Goal: Find specific page/section: Find specific page/section

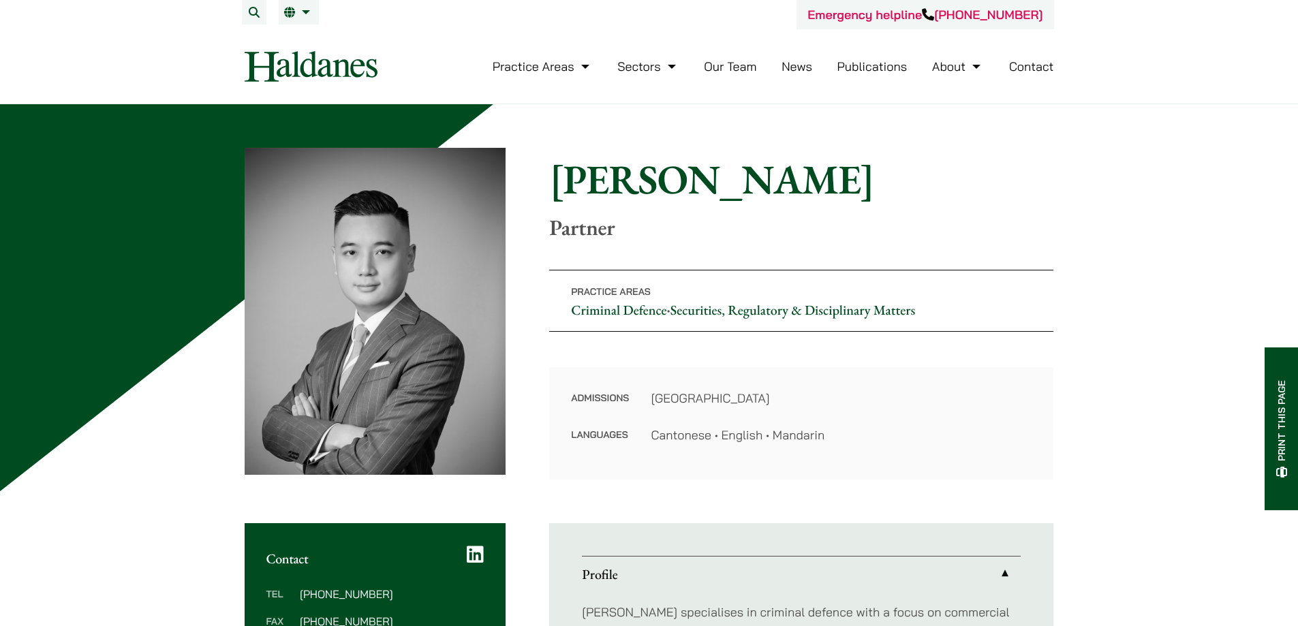
click at [1033, 69] on link "Contact" at bounding box center [1031, 67] width 45 height 16
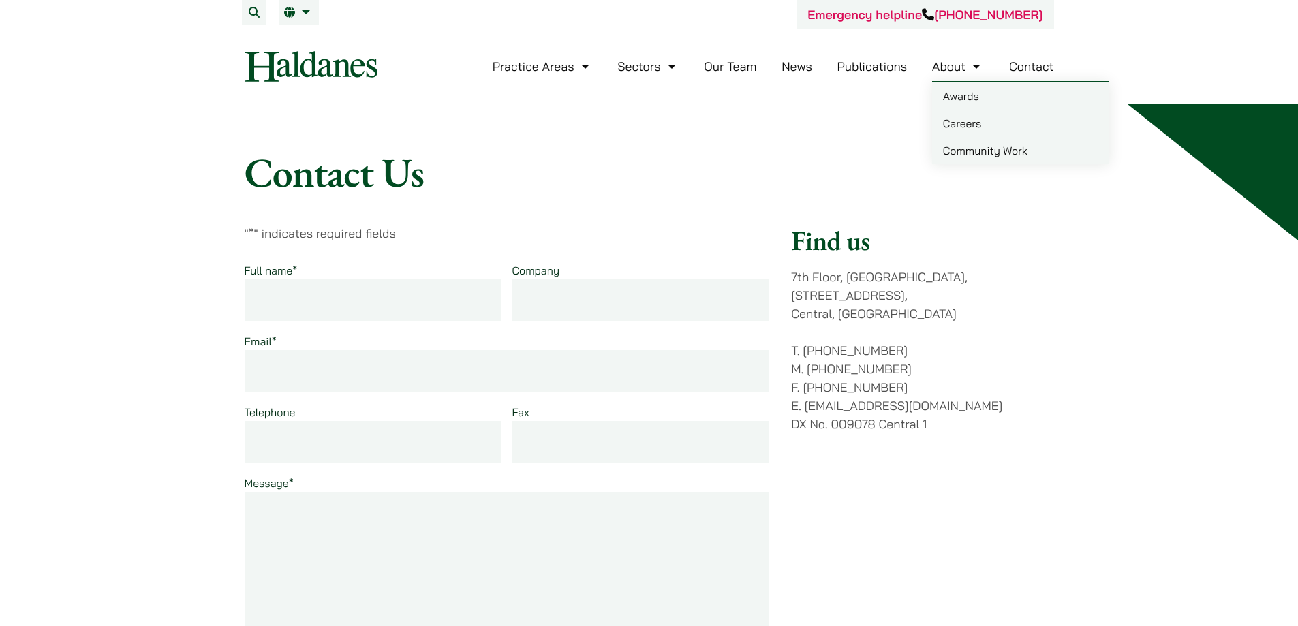
click at [956, 71] on link "About" at bounding box center [958, 67] width 52 height 16
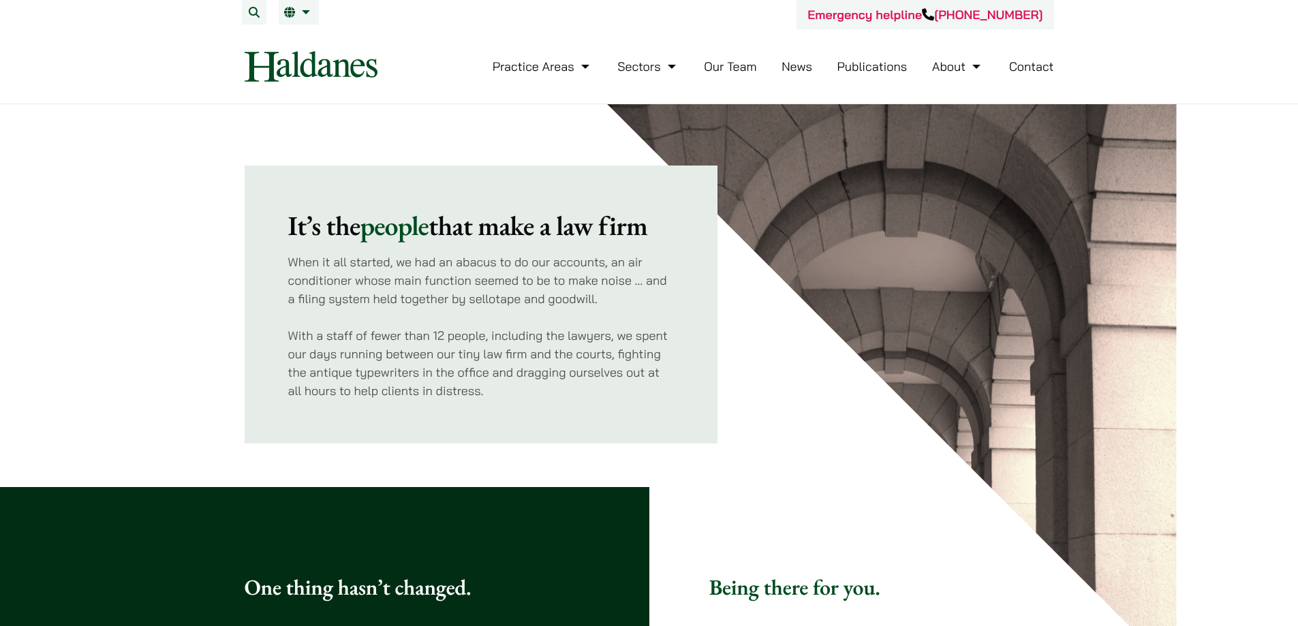
click at [710, 65] on link "Our Team" at bounding box center [730, 67] width 52 height 16
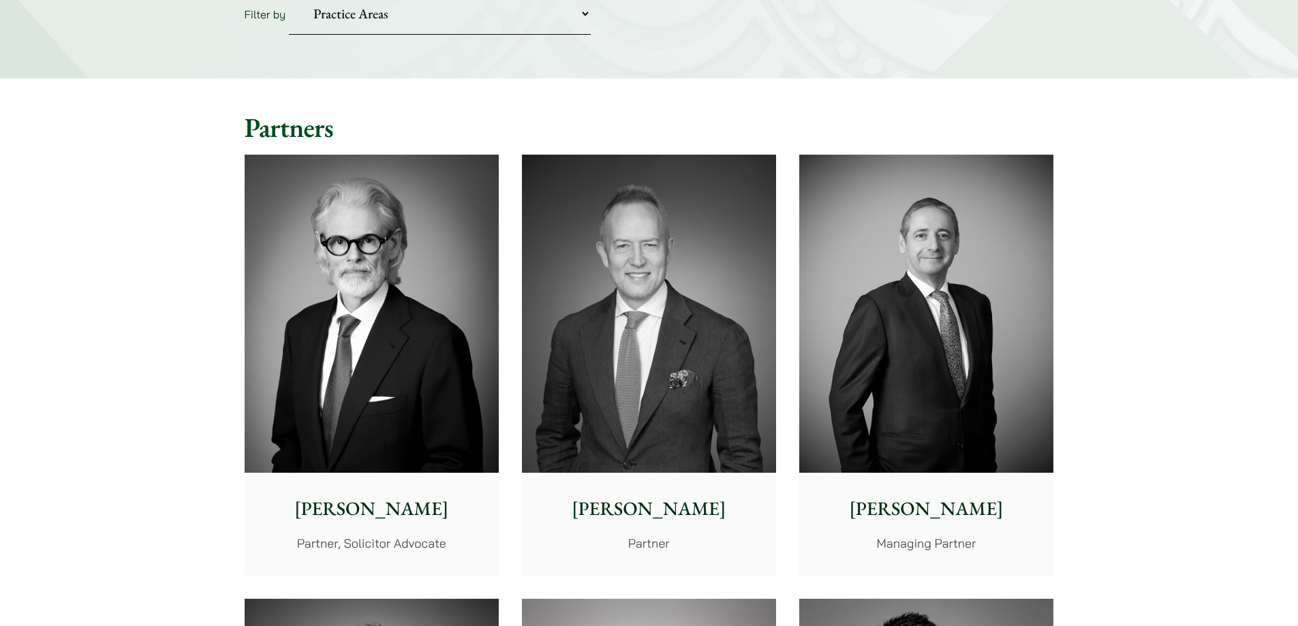
scroll to position [68, 0]
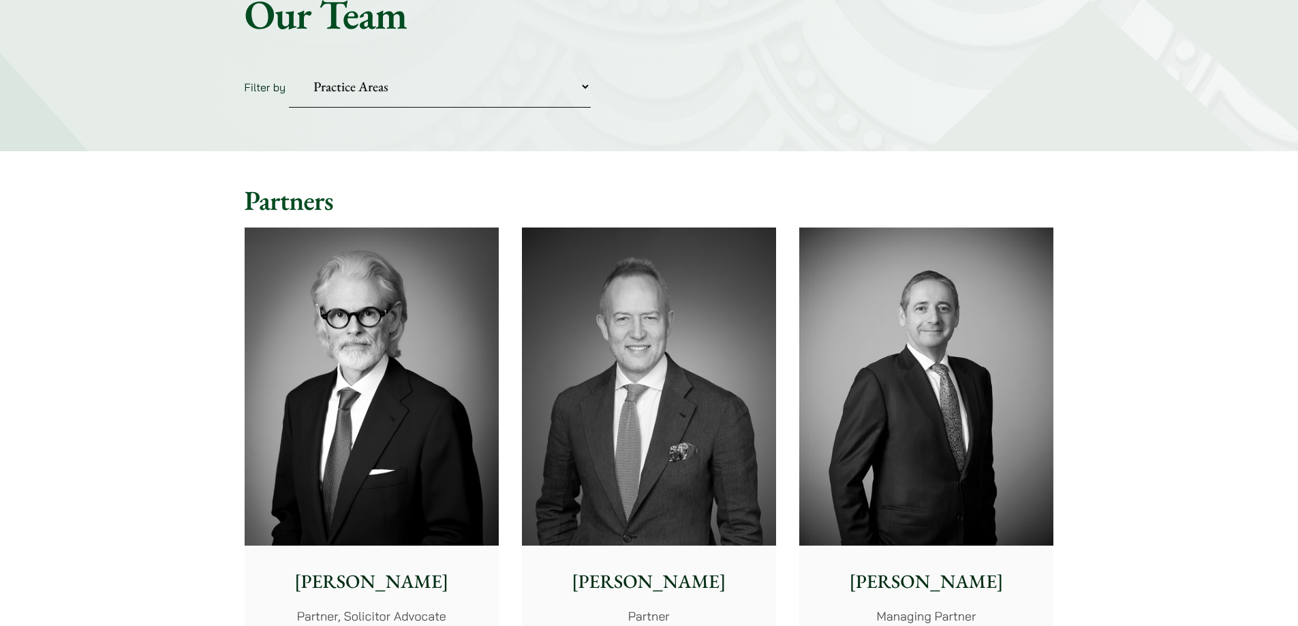
scroll to position [341, 0]
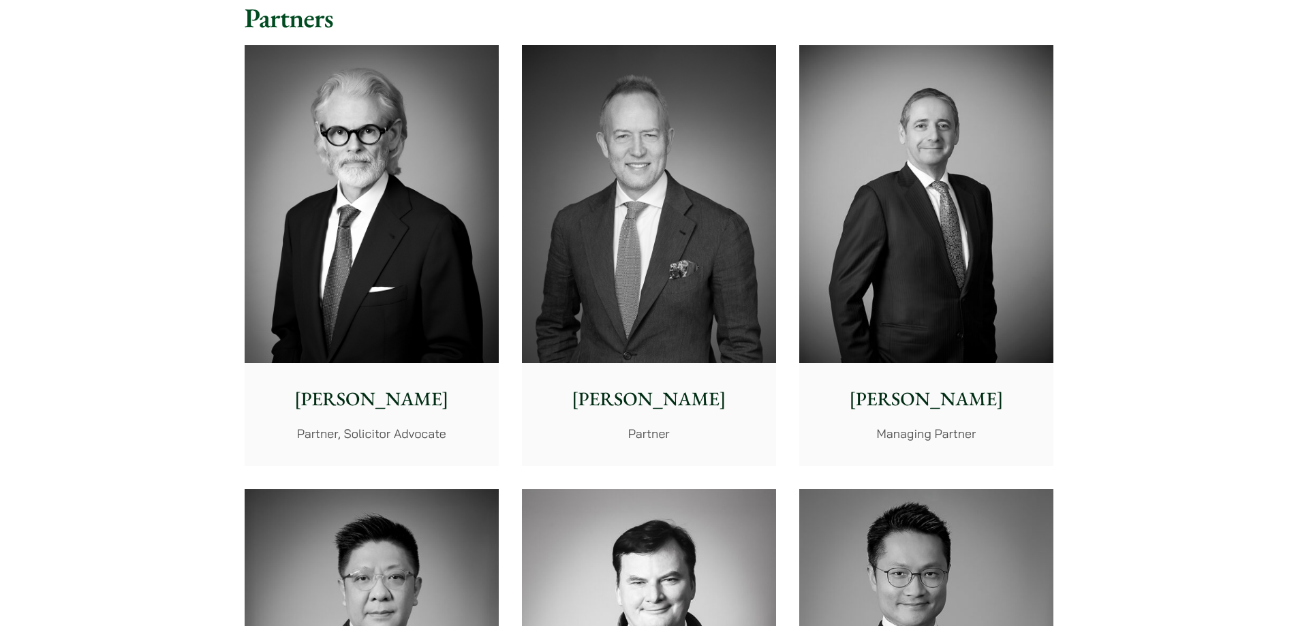
click at [317, 402] on p "[PERSON_NAME]" at bounding box center [371, 399] width 232 height 29
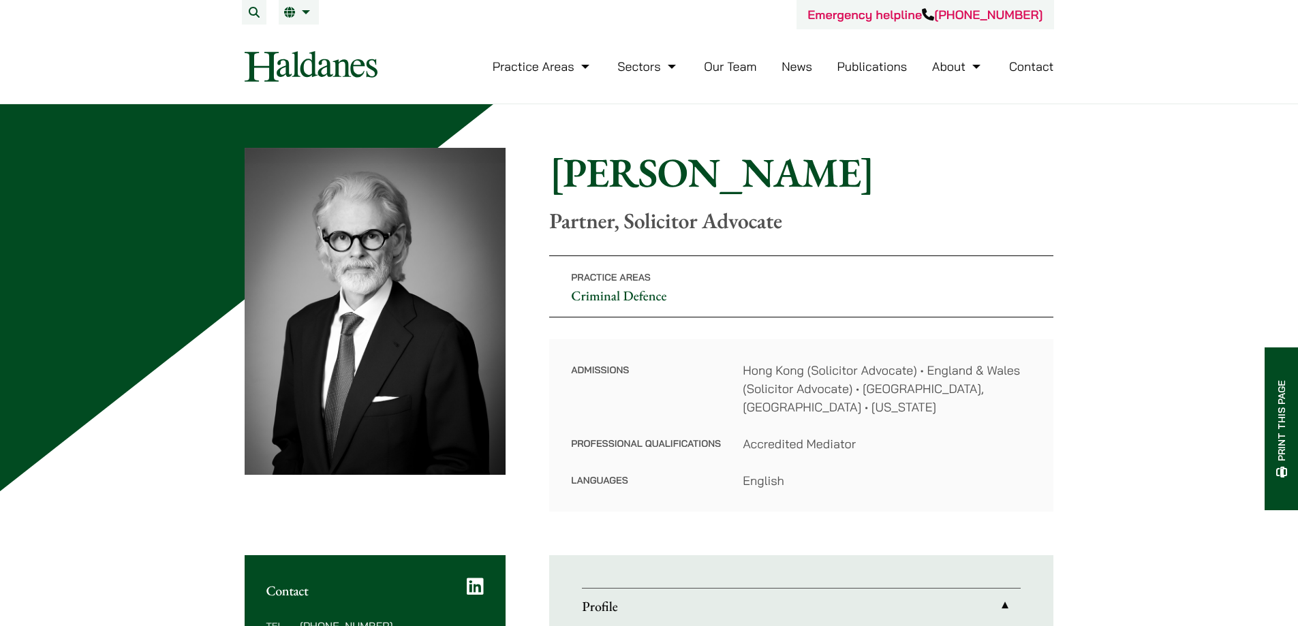
drag, startPoint x: 551, startPoint y: 176, endPoint x: 846, endPoint y: 184, distance: 295.1
click at [846, 184] on h1 "[PERSON_NAME]" at bounding box center [801, 172] width 504 height 49
copy h1 "[PERSON_NAME]"
